Goal: Task Accomplishment & Management: Use online tool/utility

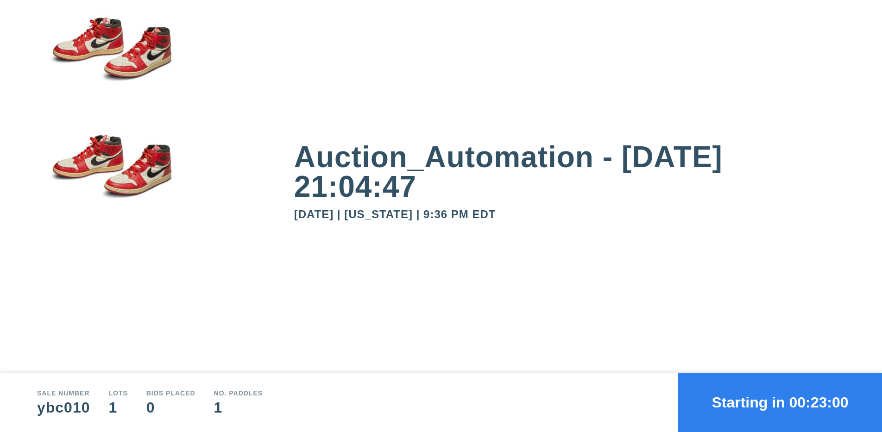
click at [780, 402] on button "Starting in 00:23:00" at bounding box center [780, 402] width 204 height 59
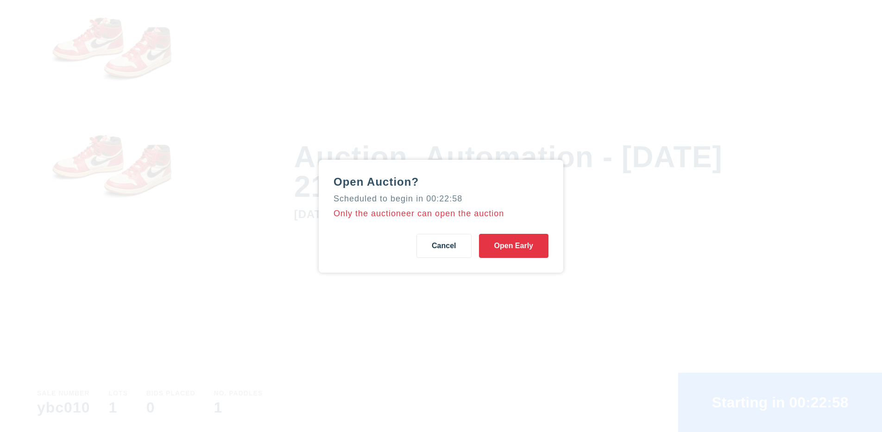
click at [513, 245] on button "Open Early" at bounding box center [513, 246] width 69 height 24
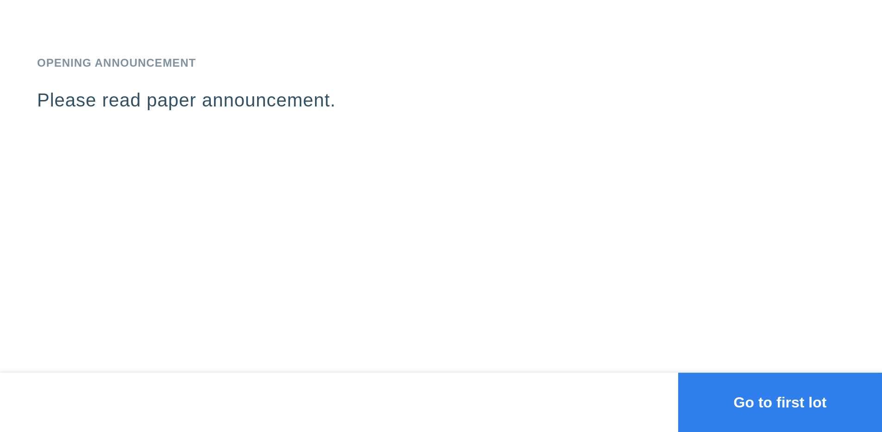
click at [780, 402] on button "Go to first lot" at bounding box center [780, 402] width 204 height 59
